Goal: Information Seeking & Learning: Learn about a topic

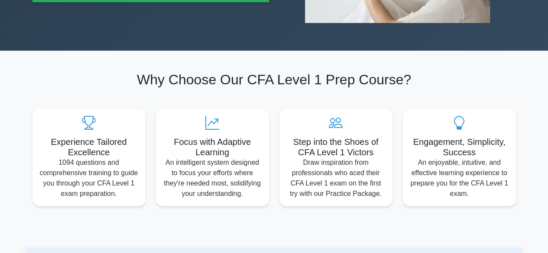
scroll to position [444, 0]
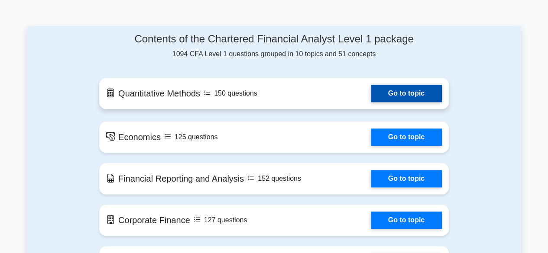
click at [387, 89] on link "Go to topic" at bounding box center [406, 93] width 71 height 17
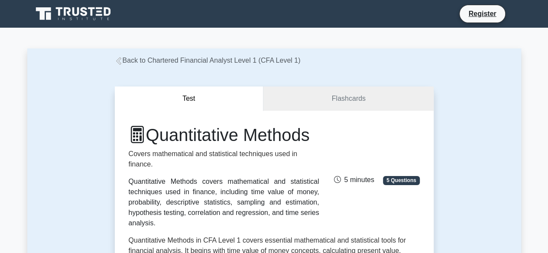
scroll to position [222, 0]
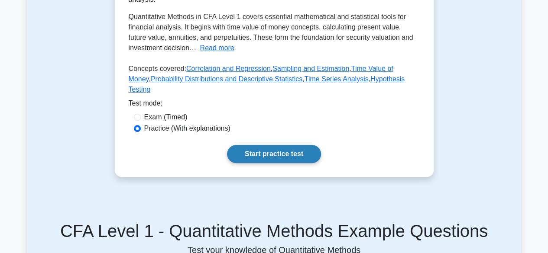
click at [251, 159] on link "Start practice test" at bounding box center [274, 154] width 94 height 18
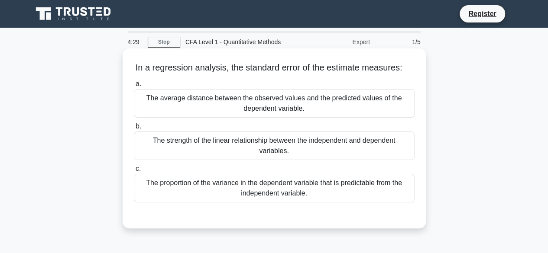
click at [298, 104] on div "The average distance between the observed values and the predicted values of th…" at bounding box center [274, 103] width 281 height 29
click at [134, 87] on input "a. The average distance between the observed values and the predicted values of…" at bounding box center [134, 84] width 0 height 6
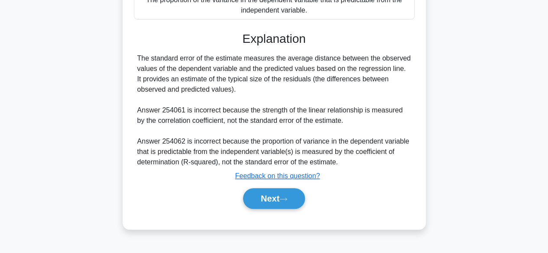
scroll to position [186, 0]
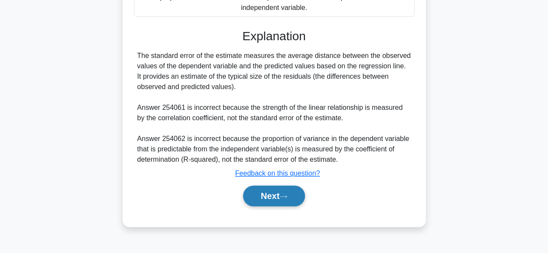
click at [278, 193] on button "Next" at bounding box center [274, 196] width 62 height 21
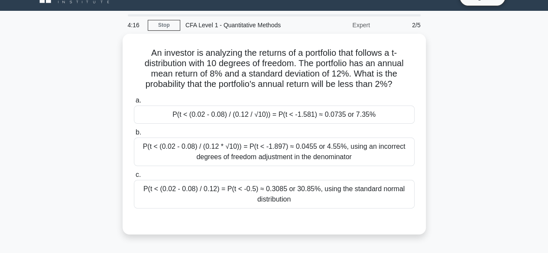
scroll to position [17, 0]
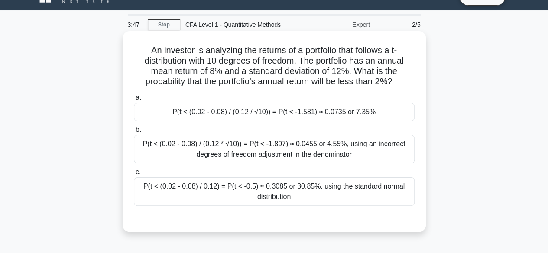
click at [314, 110] on div "P(t < (0.02 - 0.08) / (0.12 / √10)) = P(t < -1.581) ≈ 0.0735 or 7.35%" at bounding box center [274, 112] width 281 height 18
click at [134, 101] on input "a. P(t < (0.02 - 0.08) / (0.12 / √10)) = P(t < -1.581) ≈ 0.0735 or 7.35%" at bounding box center [134, 98] width 0 height 6
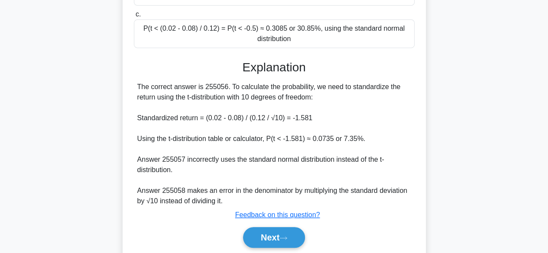
scroll to position [180, 0]
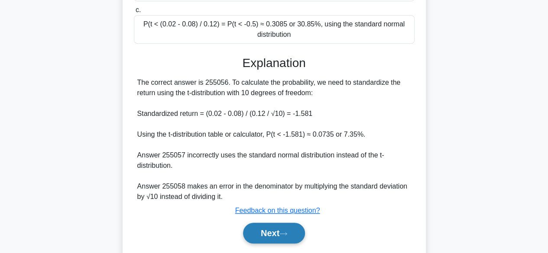
click at [263, 234] on button "Next" at bounding box center [274, 233] width 62 height 21
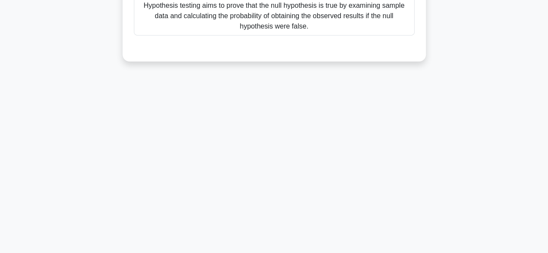
scroll to position [0, 0]
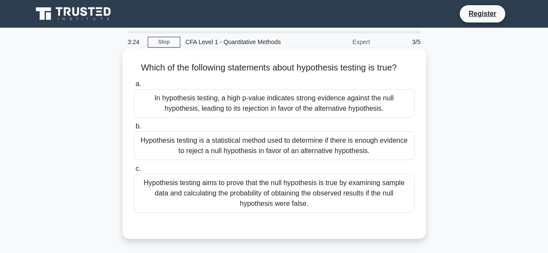
click at [237, 149] on div "Hypothesis testing is a statistical method used to determine if there is enough…" at bounding box center [274, 146] width 281 height 29
click at [134, 130] on input "b. Hypothesis testing is a statistical method used to determine if there is eno…" at bounding box center [134, 127] width 0 height 6
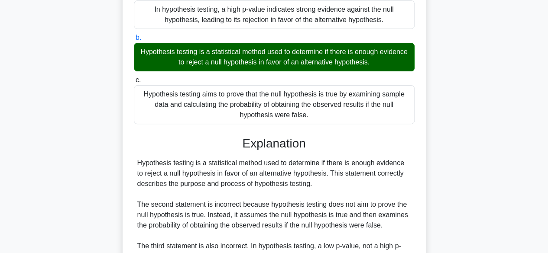
scroll to position [91, 0]
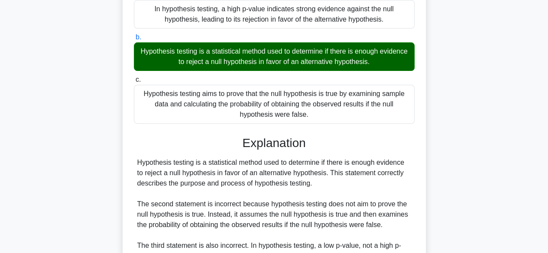
click at [543, 167] on main "3:21 Stop CFA Level 1 - Quantitative Methods Expert 3/5 Which of the following …" at bounding box center [274, 156] width 548 height 440
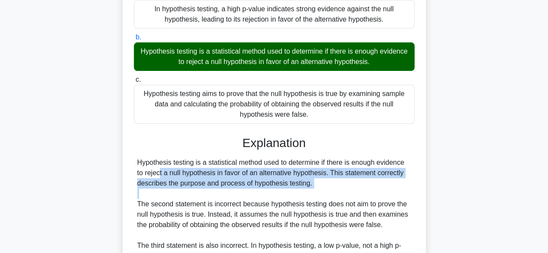
drag, startPoint x: 543, startPoint y: 167, endPoint x: 544, endPoint y: 198, distance: 31.6
click at [544, 198] on main "3:21 Stop CFA Level 1 - Quantitative Methods Expert 3/5 Which of the following …" at bounding box center [274, 156] width 548 height 440
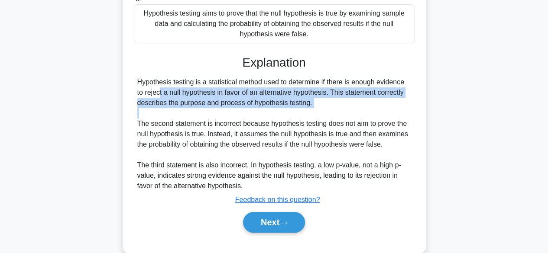
scroll to position [190, 0]
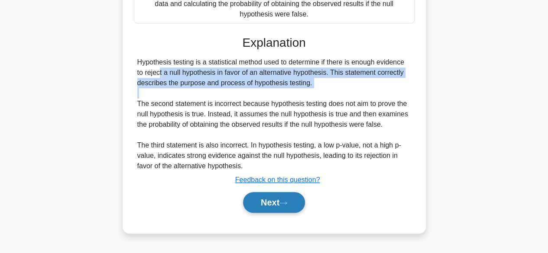
click at [275, 197] on button "Next" at bounding box center [274, 202] width 62 height 21
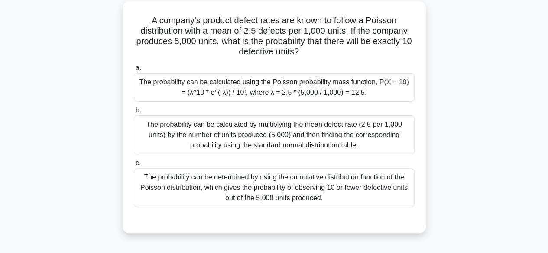
scroll to position [50, 0]
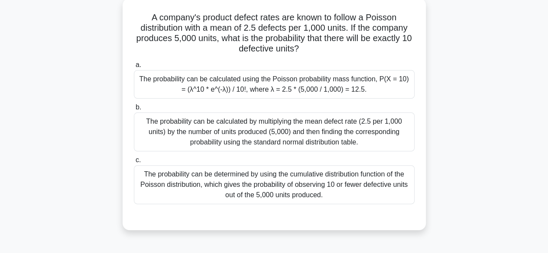
click at [314, 96] on div "The probability can be calculated using the Poisson probability mass function, …" at bounding box center [274, 84] width 281 height 29
click at [134, 68] on input "a. The probability can be calculated using the Poisson probability mass functio…" at bounding box center [134, 65] width 0 height 6
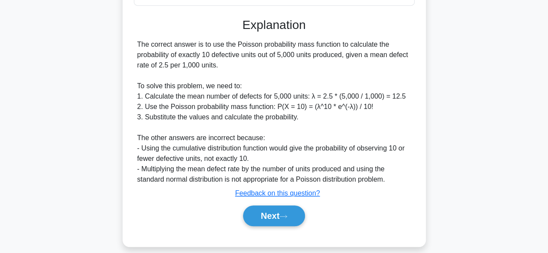
scroll to position [255, 0]
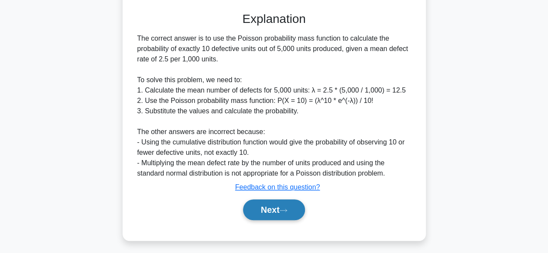
click at [277, 210] on button "Next" at bounding box center [274, 210] width 62 height 21
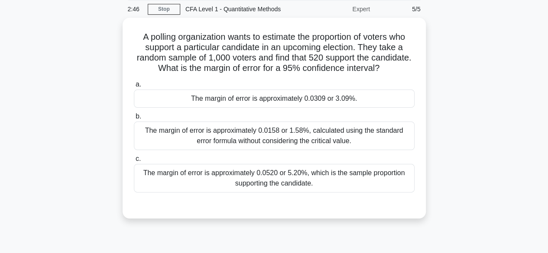
scroll to position [31, 0]
click at [240, 177] on div "The margin of error is approximately 0.0520 or 5.20%, which is the sample propo…" at bounding box center [274, 178] width 281 height 29
click at [134, 162] on input "c. The margin of error is approximately 0.0520 or 5.20%, which is the sample pr…" at bounding box center [134, 159] width 0 height 6
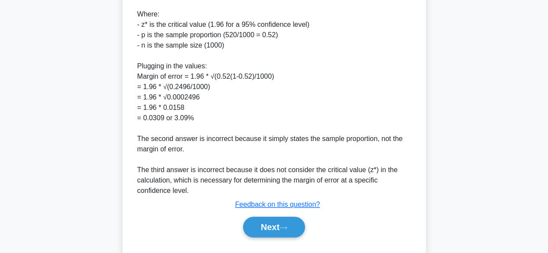
scroll to position [321, 0]
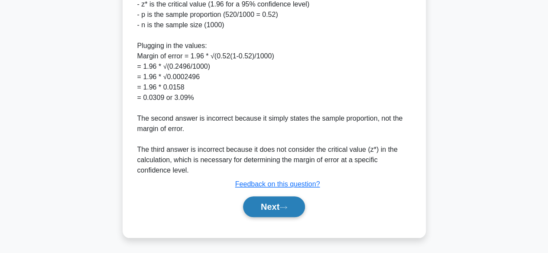
click at [280, 214] on button "Next" at bounding box center [274, 207] width 62 height 21
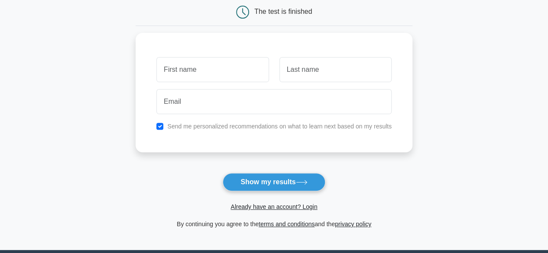
scroll to position [90, 0]
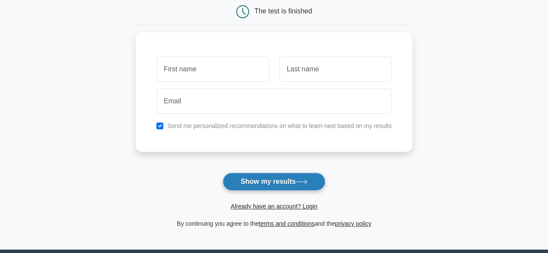
click at [261, 188] on button "Show my results" at bounding box center [274, 182] width 102 height 18
